Goal: Navigation & Orientation: Find specific page/section

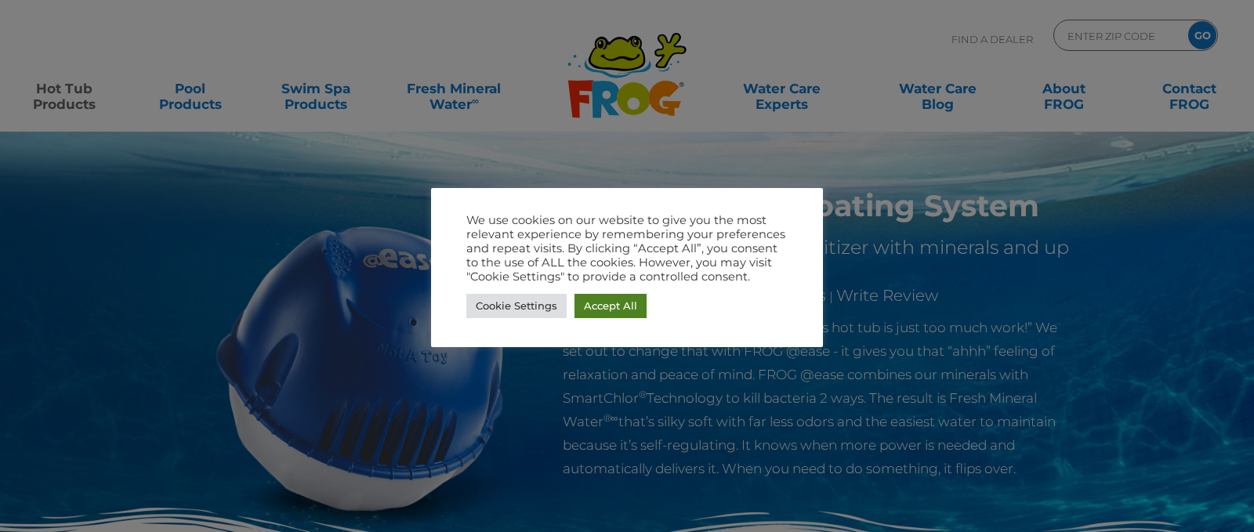
click at [612, 308] on link "Accept All" at bounding box center [611, 306] width 72 height 24
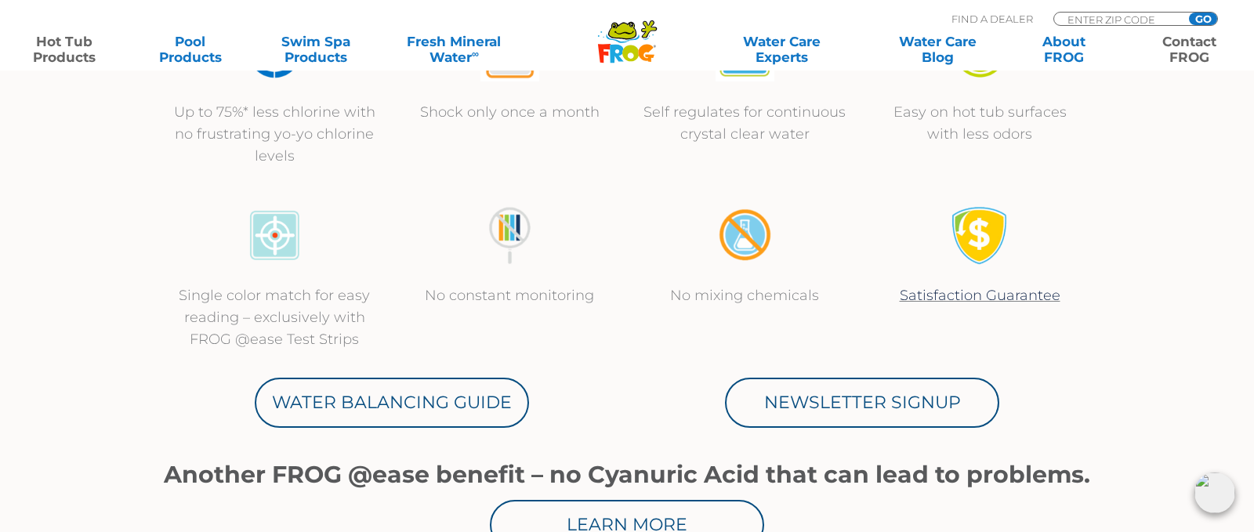
scroll to position [637, 0]
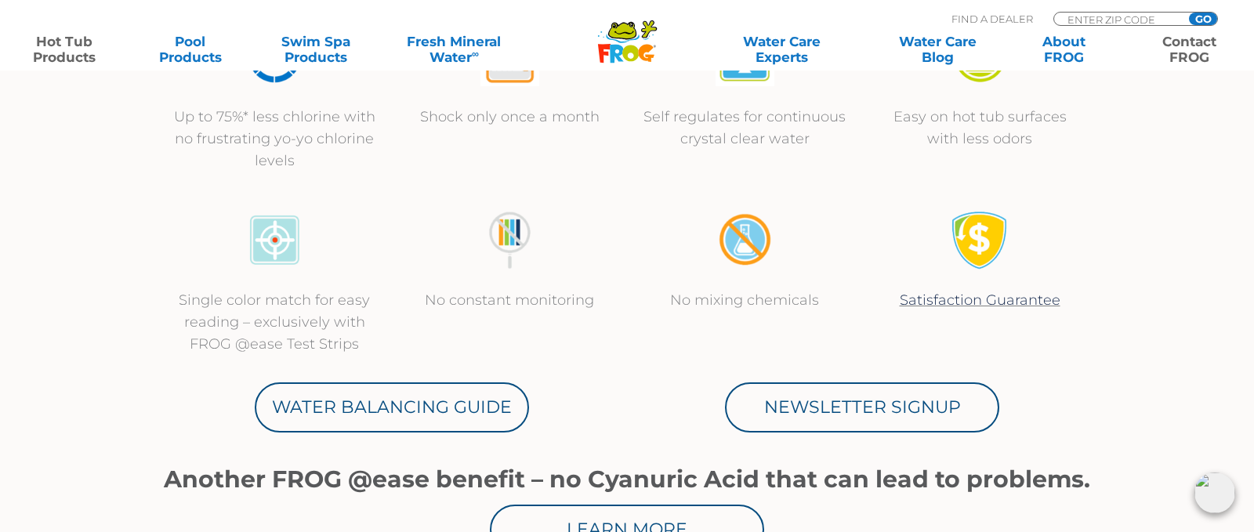
click at [1191, 51] on link "Contact FROG" at bounding box center [1190, 49] width 98 height 31
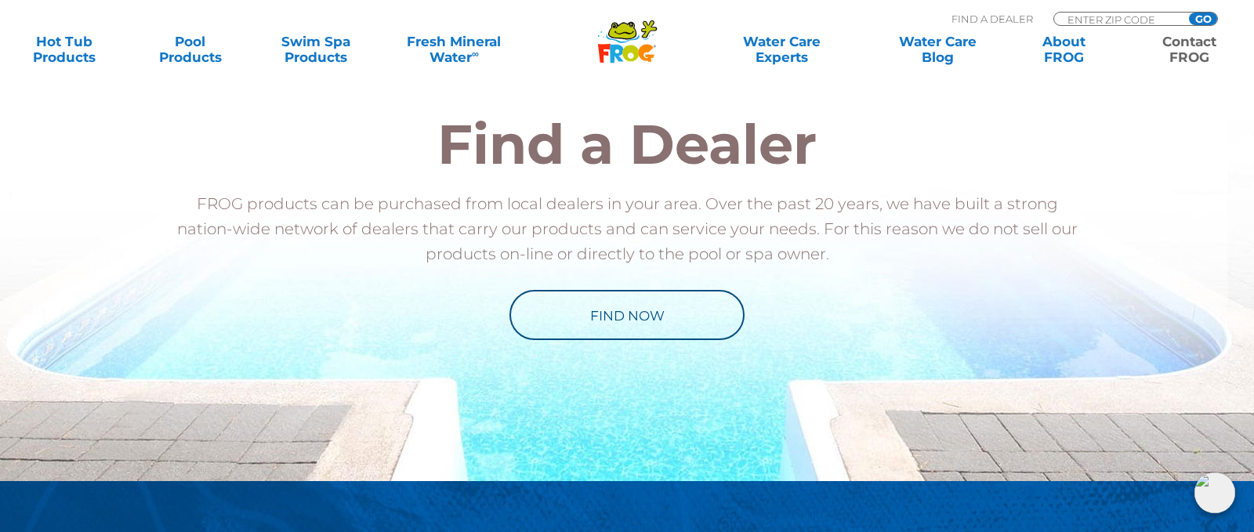
scroll to position [1913, 0]
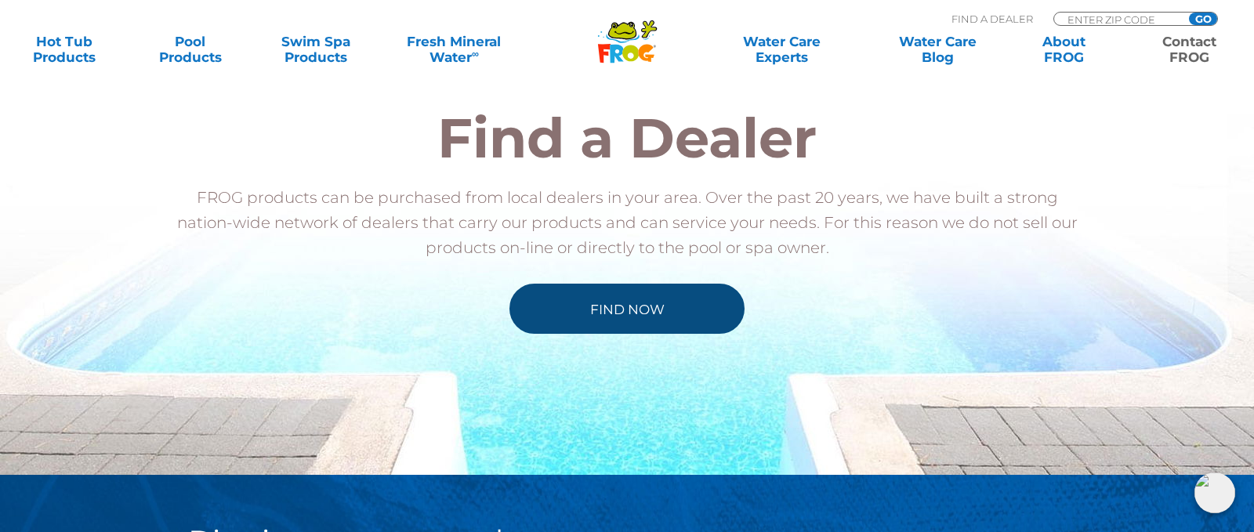
click at [636, 306] on link "Find Now" at bounding box center [627, 309] width 235 height 50
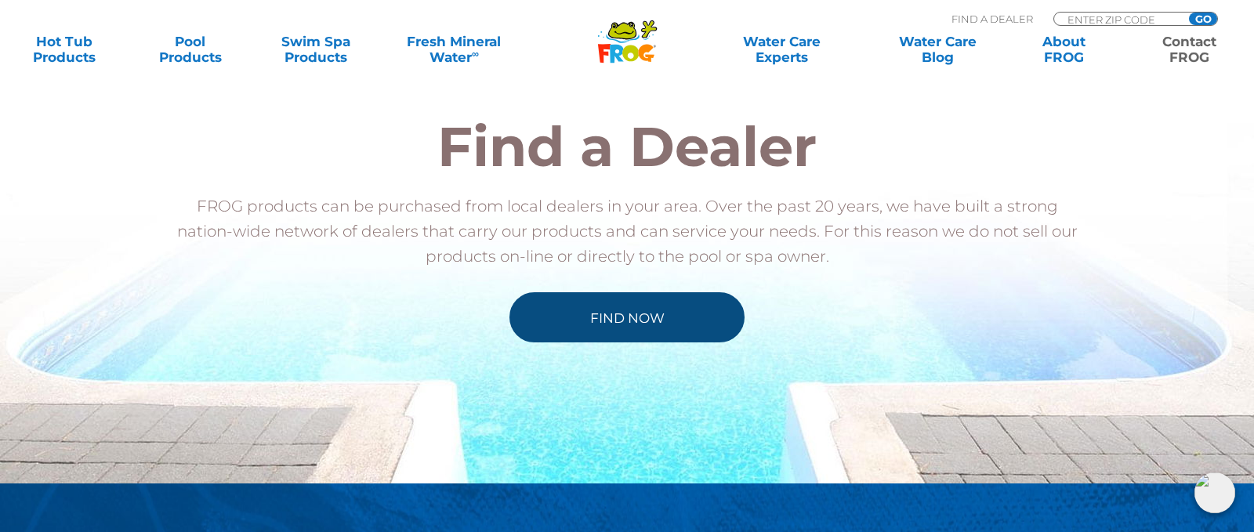
scroll to position [1903, 0]
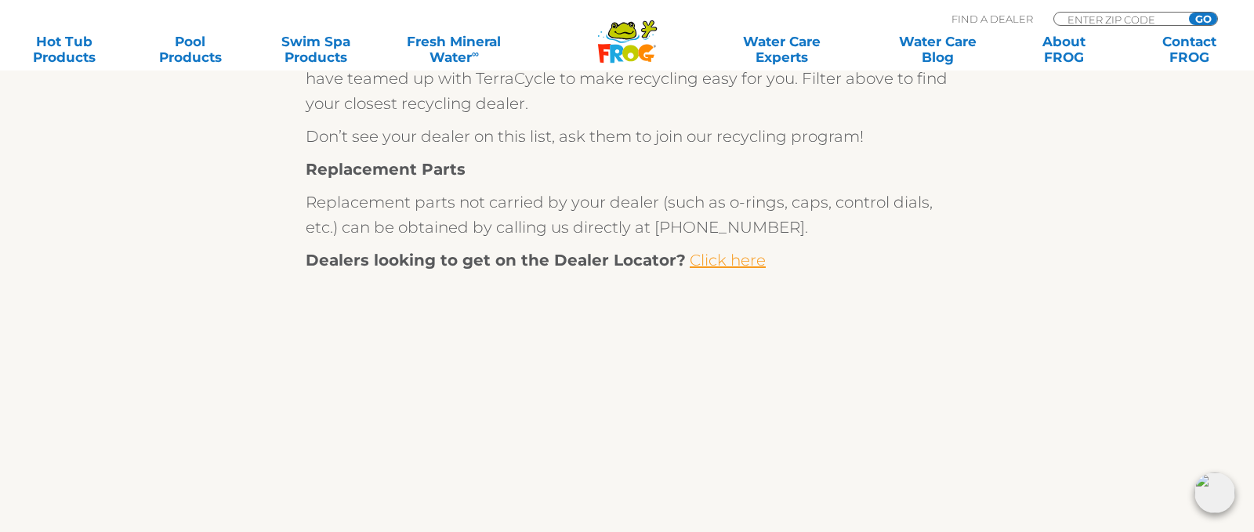
scroll to position [733, 0]
click at [729, 259] on link "Click here" at bounding box center [728, 259] width 76 height 19
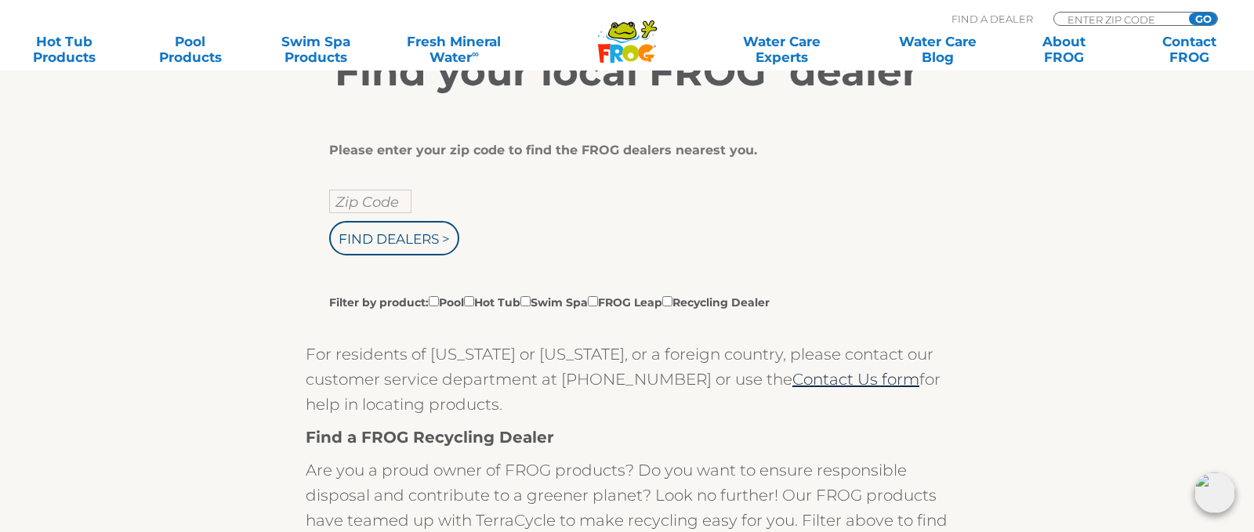
scroll to position [279, 0]
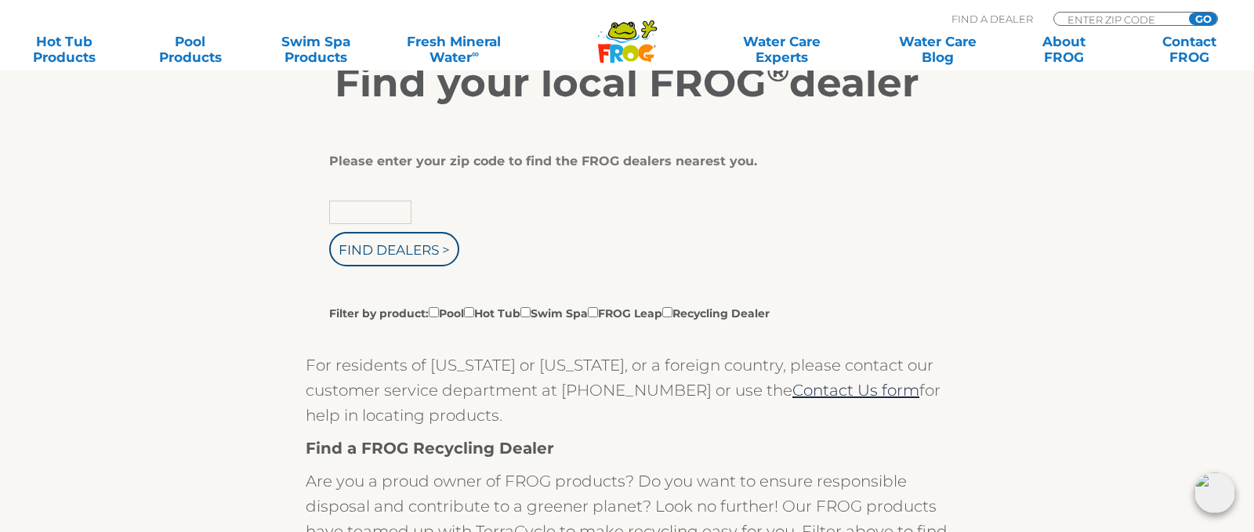
click at [354, 213] on input "text" at bounding box center [370, 213] width 82 height 24
type input "80918"
click at [395, 252] on input "Find Dealers >" at bounding box center [394, 249] width 130 height 34
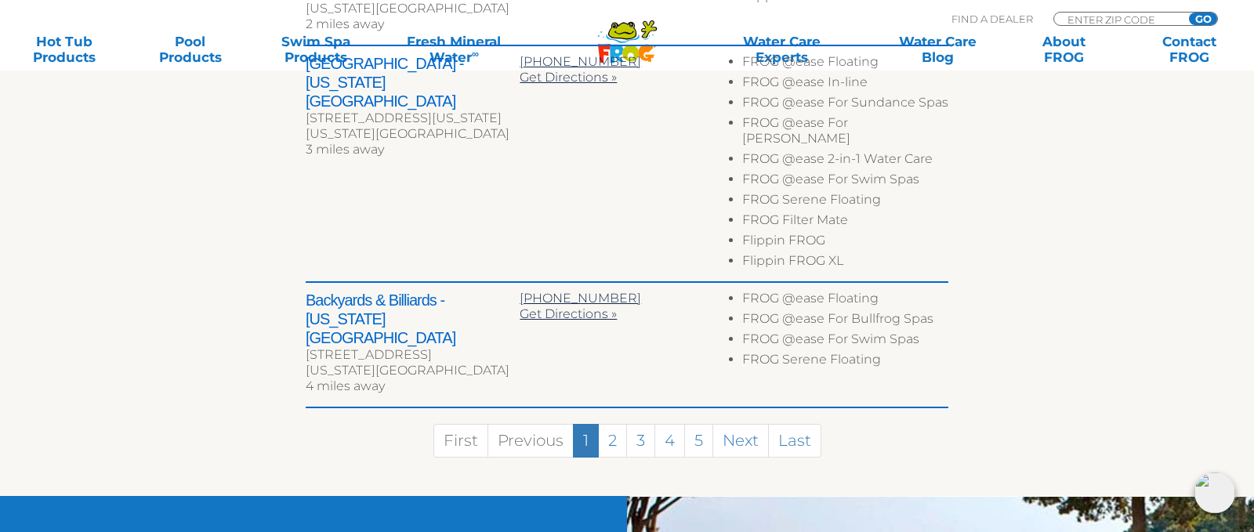
scroll to position [1033, 0]
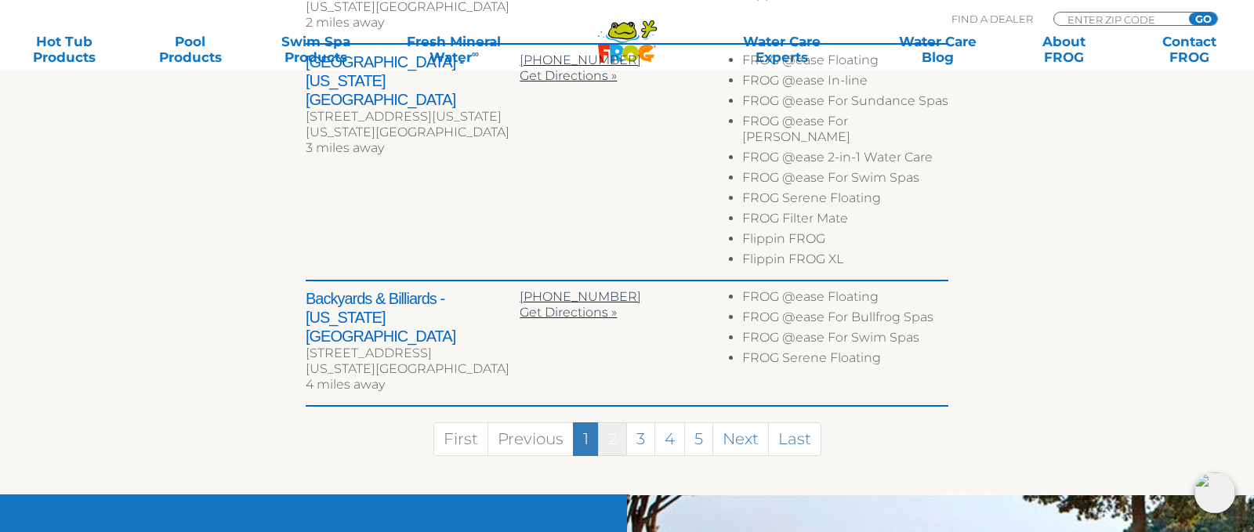
click at [616, 423] on link "2" at bounding box center [612, 440] width 29 height 34
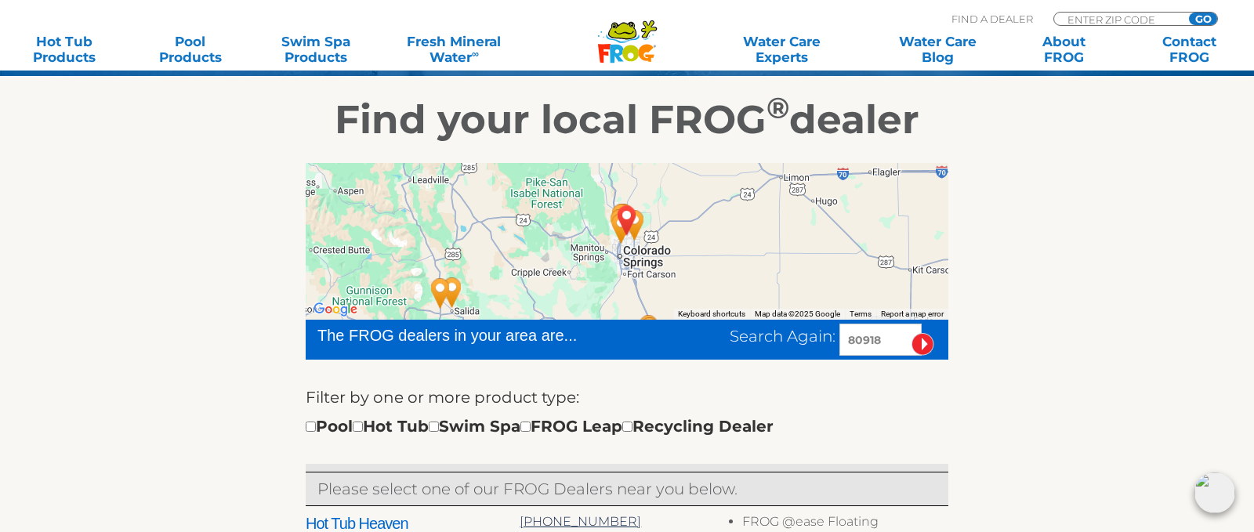
scroll to position [160, 0]
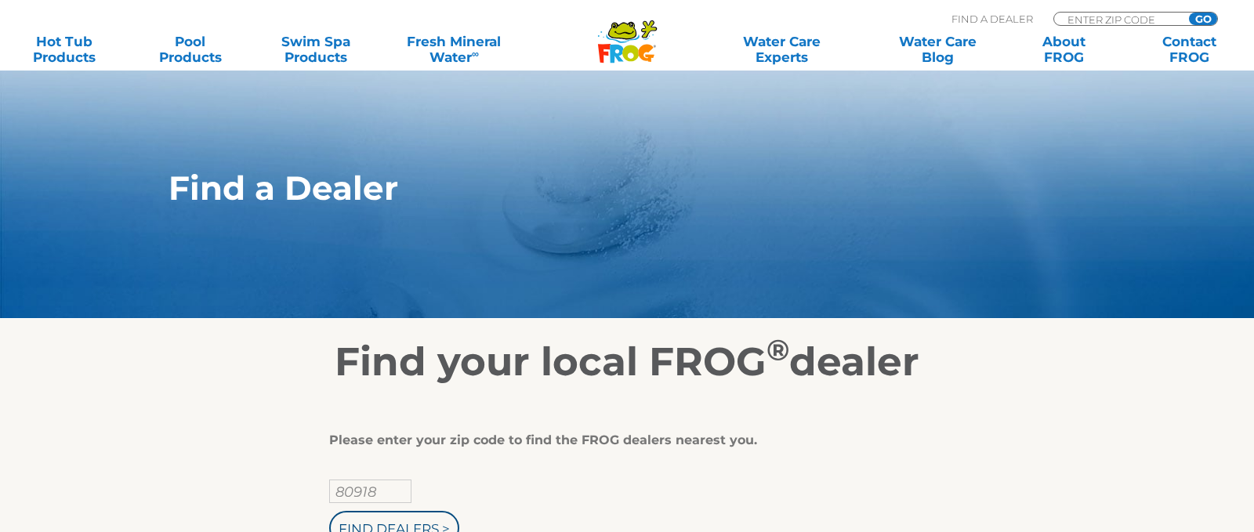
scroll to position [184, 0]
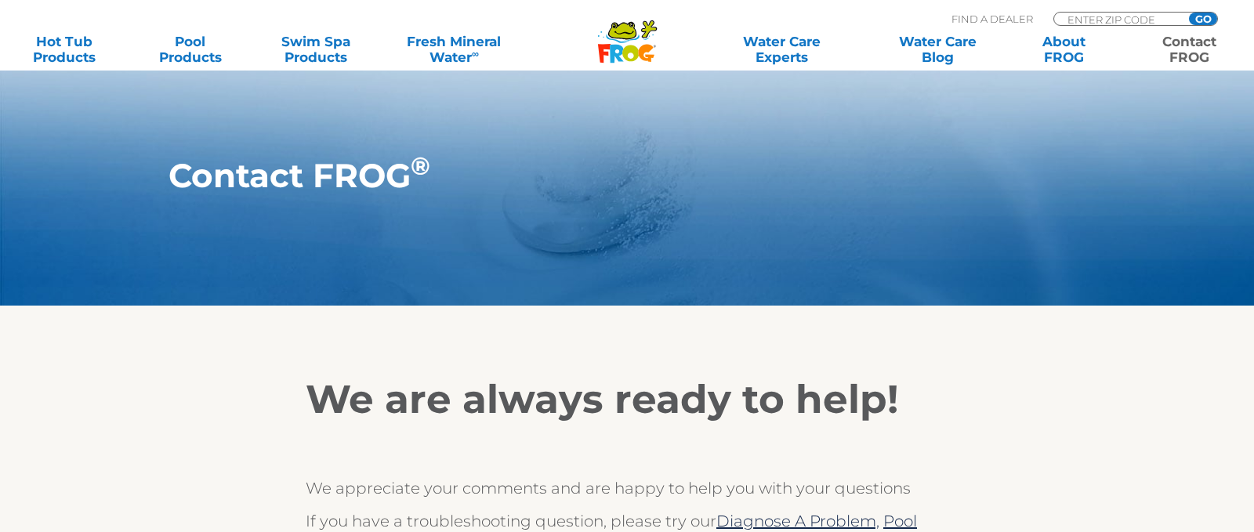
scroll to position [1876, 0]
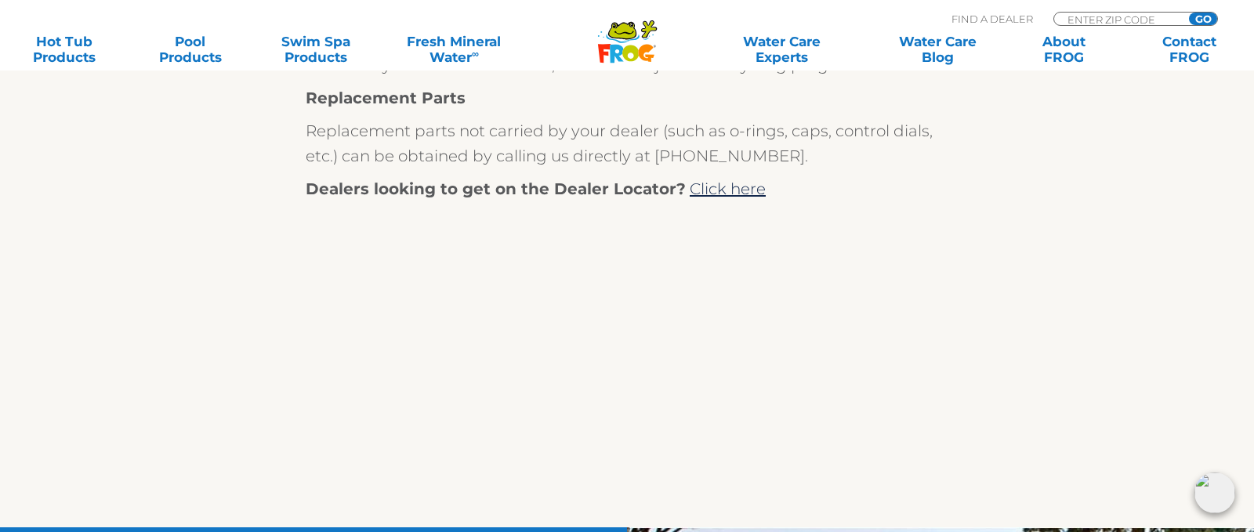
scroll to position [801, 0]
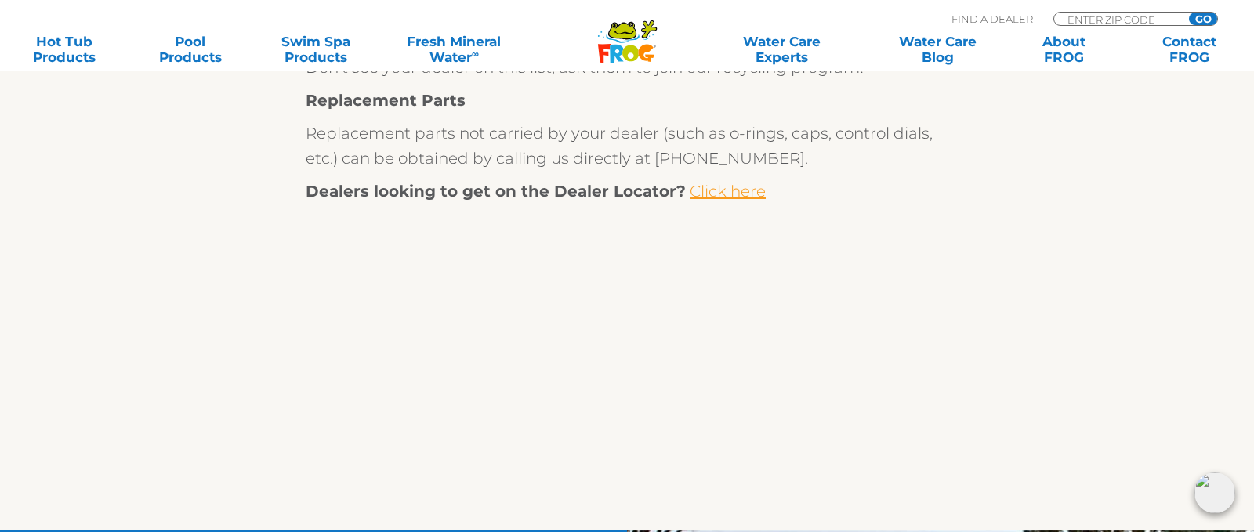
click at [727, 189] on link "Click here" at bounding box center [728, 191] width 76 height 19
